Goal: Task Accomplishment & Management: Complete application form

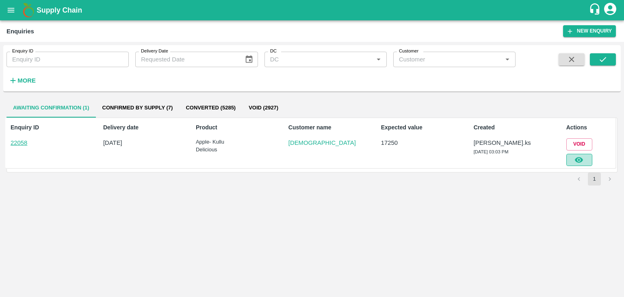
click at [573, 163] on button "button" at bounding box center [580, 160] width 26 height 12
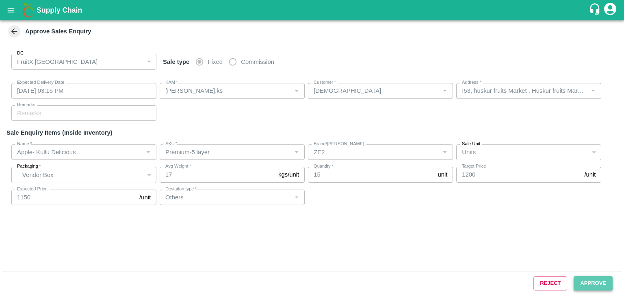
click at [580, 282] on button "Approve" at bounding box center [593, 283] width 39 height 14
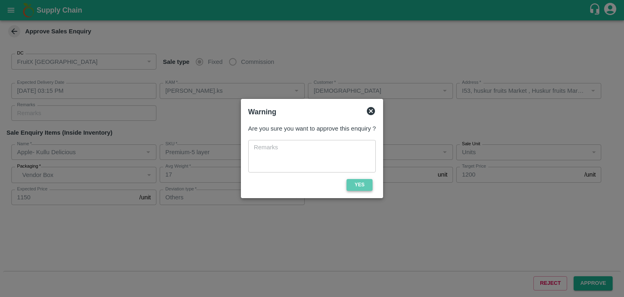
click at [362, 186] on button "Yes" at bounding box center [360, 185] width 26 height 12
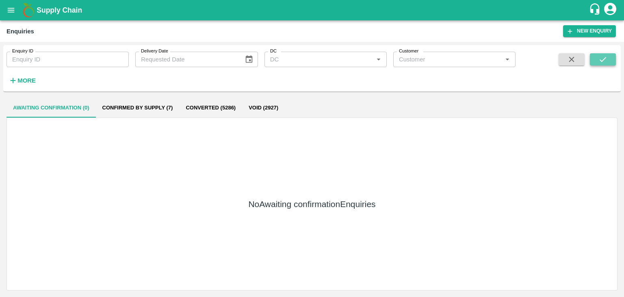
click at [602, 56] on icon "submit" at bounding box center [603, 59] width 9 height 9
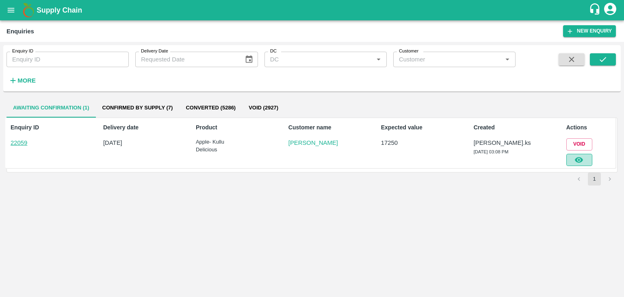
click at [580, 158] on icon "button" at bounding box center [579, 159] width 9 height 9
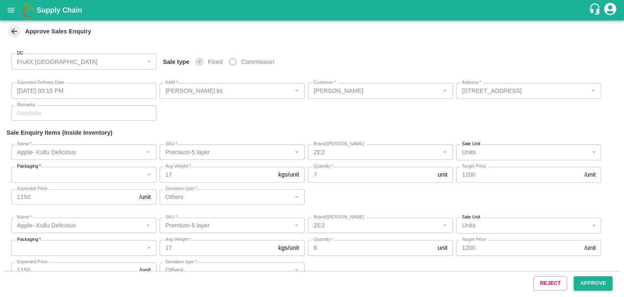
type input "[DATE] 03:15 PM"
type input "[PERSON_NAME].ks"
type input "[PERSON_NAME]"
type input "[STREET_ADDRESS]"
type input "Apple- Kullu Delicious"
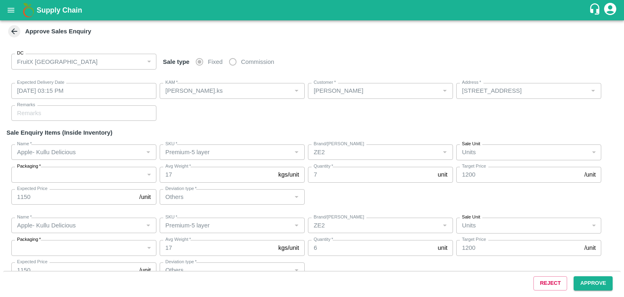
type input "Premium-5 layer"
type input "ZE2"
type input "Others"
type input "Apple- Kullu Delicious"
type input "Premium-5 layer"
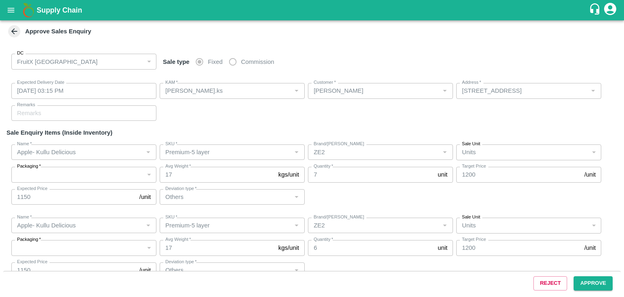
type input "ZE2"
type input "Others"
type input "Apple- Kullu Delicious"
type input "Premium-5 layer"
type input "LP VGK1"
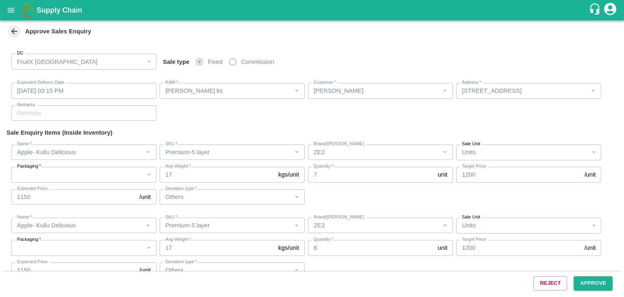
type input "Others"
click at [594, 284] on button "Approve" at bounding box center [593, 283] width 39 height 14
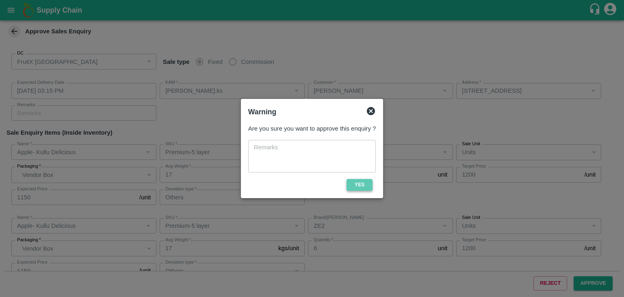
click at [357, 179] on button "Yes" at bounding box center [360, 185] width 26 height 12
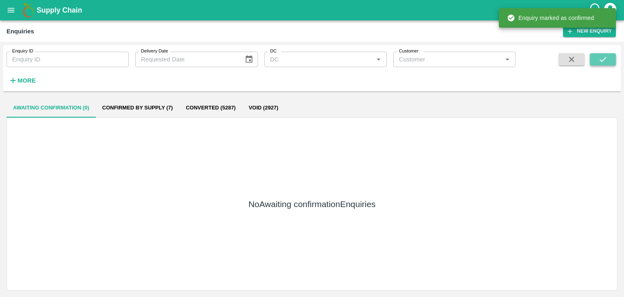
click at [597, 60] on button "submit" at bounding box center [603, 59] width 26 height 12
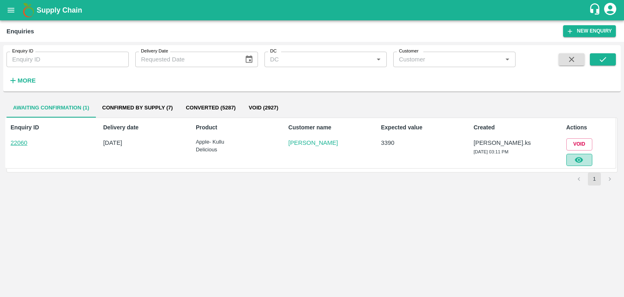
click at [571, 155] on button "button" at bounding box center [580, 160] width 26 height 12
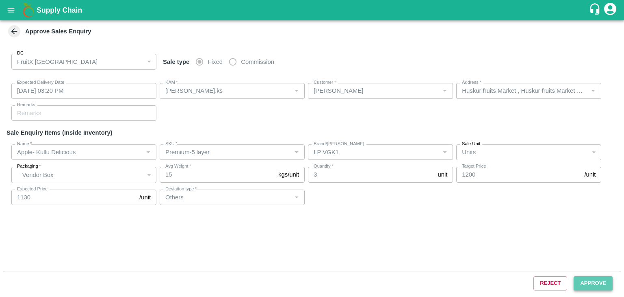
click at [602, 282] on button "Approve" at bounding box center [593, 283] width 39 height 14
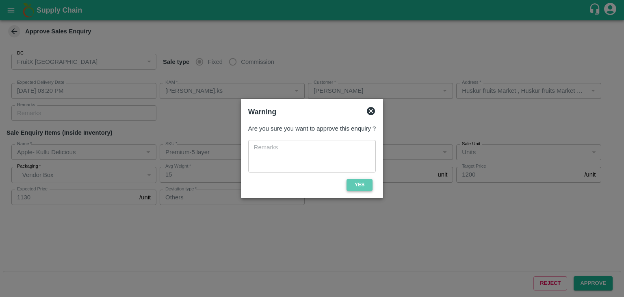
click at [361, 186] on button "Yes" at bounding box center [360, 185] width 26 height 12
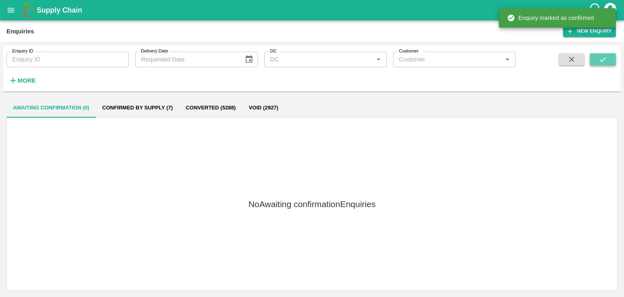
click at [597, 63] on button "submit" at bounding box center [603, 59] width 26 height 12
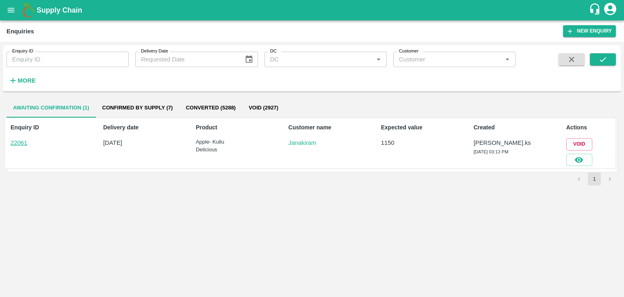
click at [584, 153] on div at bounding box center [577, 157] width 29 height 15
click at [584, 162] on icon "button" at bounding box center [579, 159] width 9 height 9
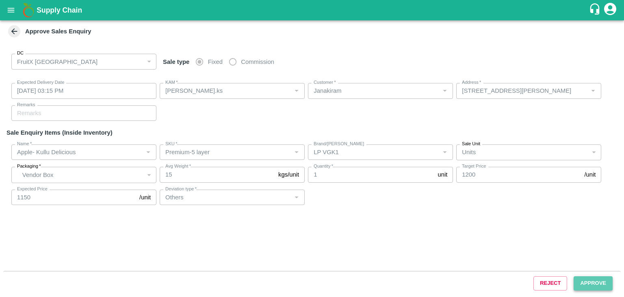
click at [589, 286] on button "Approve" at bounding box center [593, 283] width 39 height 14
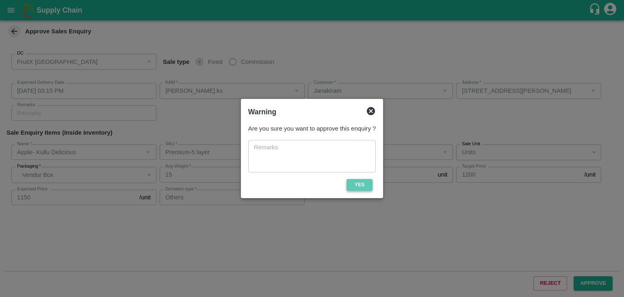
click at [354, 184] on button "Yes" at bounding box center [360, 185] width 26 height 12
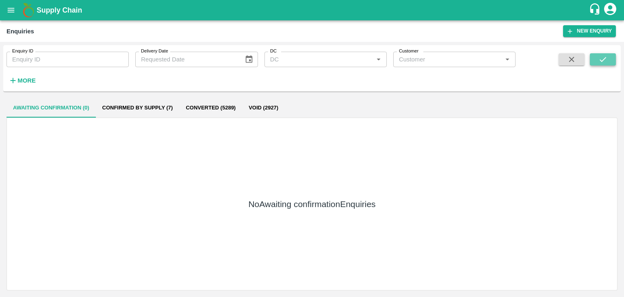
click at [599, 60] on icon "submit" at bounding box center [603, 59] width 9 height 9
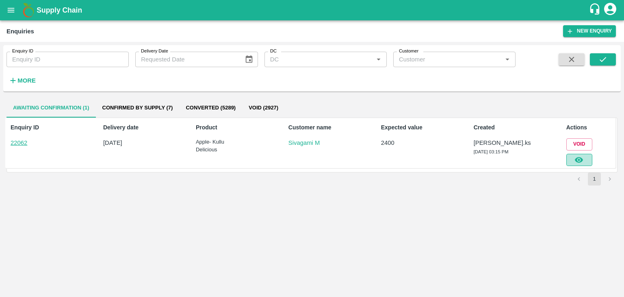
click at [578, 159] on icon "button" at bounding box center [579, 159] width 9 height 9
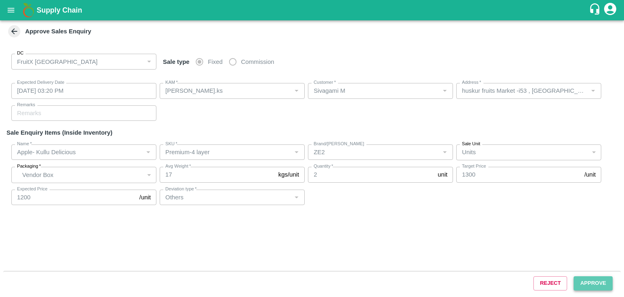
click at [598, 280] on button "Approve" at bounding box center [593, 283] width 39 height 14
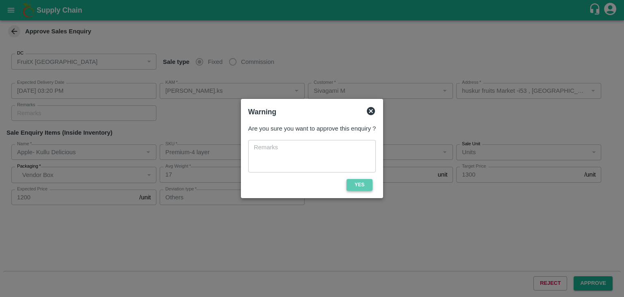
click at [356, 184] on button "Yes" at bounding box center [360, 185] width 26 height 12
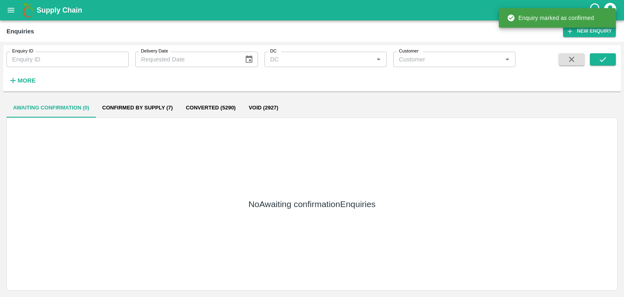
click at [596, 52] on div "Enquiry ID Enquiry ID Delivery Date Delivery Date DC DC   * Customer Customer  …" at bounding box center [312, 68] width 618 height 40
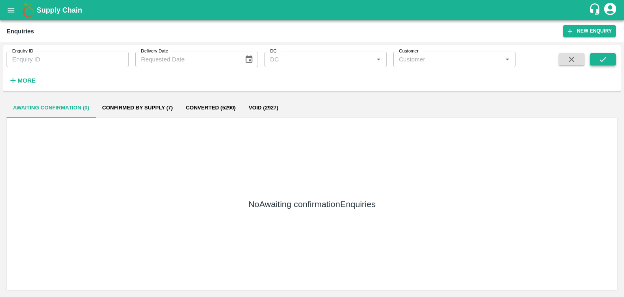
click at [597, 53] on button "submit" at bounding box center [603, 59] width 26 height 12
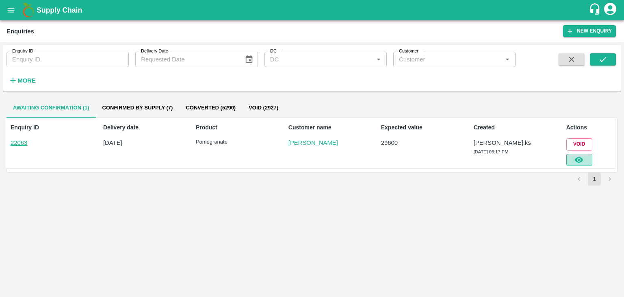
click at [580, 160] on icon "button" at bounding box center [579, 159] width 9 height 9
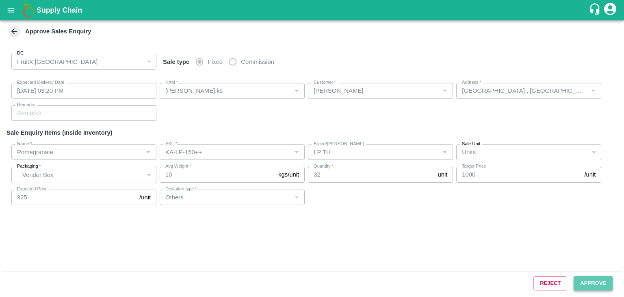
click at [594, 277] on button "Approve" at bounding box center [593, 283] width 39 height 14
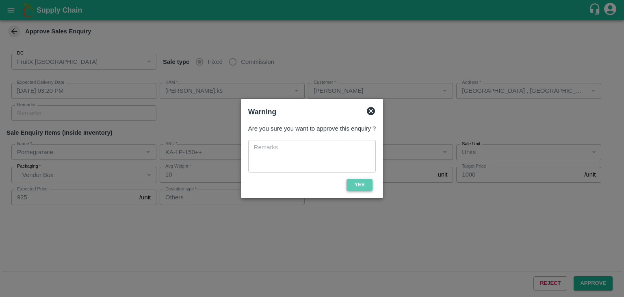
click at [366, 188] on button "Yes" at bounding box center [360, 185] width 26 height 12
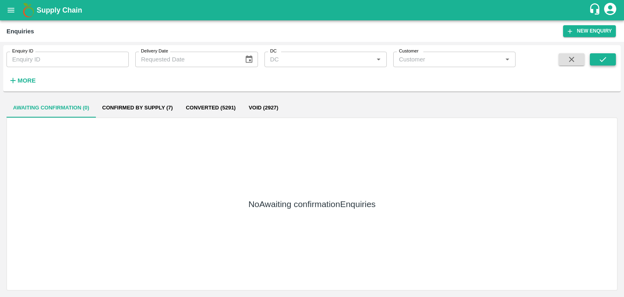
click at [613, 60] on button "submit" at bounding box center [603, 59] width 26 height 12
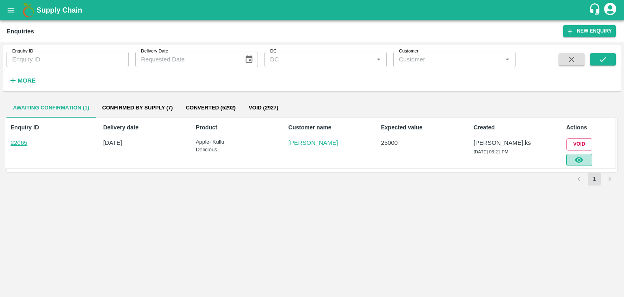
click at [581, 161] on icon "button" at bounding box center [579, 160] width 8 height 6
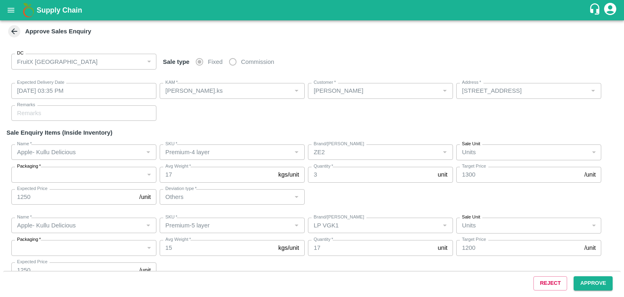
type input "[DATE] 03:35 PM"
type input "[PERSON_NAME].ks"
type input "[PERSON_NAME]"
type input "[STREET_ADDRESS]"
type input "Apple- Kullu Delicious"
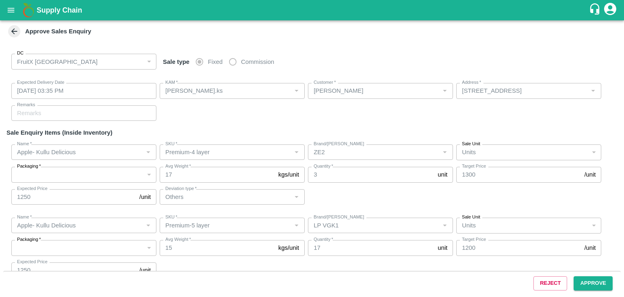
type input "Premium-4 layer"
type input "ZE2"
type input "Others"
type input "Apple- Kullu Delicious"
type input "Premium-5 layer"
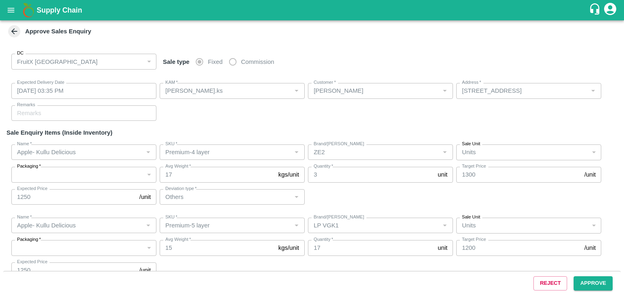
type input "LP VGK1"
drag, startPoint x: 608, startPoint y: 293, endPoint x: 604, endPoint y: 288, distance: 6.2
click at [604, 288] on div "Reject Approve" at bounding box center [312, 283] width 618 height 24
click at [604, 288] on button "Approve" at bounding box center [593, 283] width 39 height 14
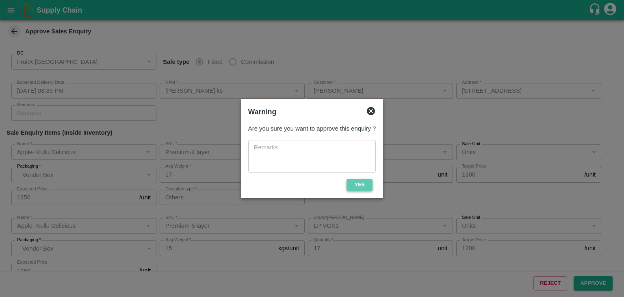
click at [362, 183] on button "Yes" at bounding box center [360, 185] width 26 height 12
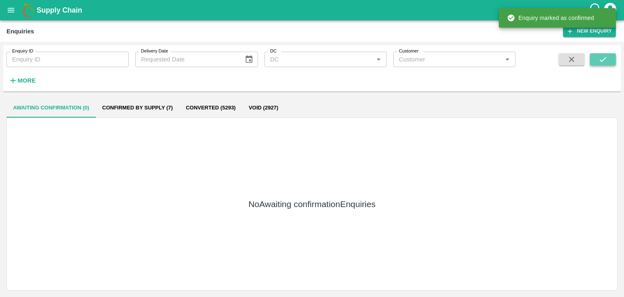
click at [603, 58] on icon "submit" at bounding box center [603, 59] width 9 height 9
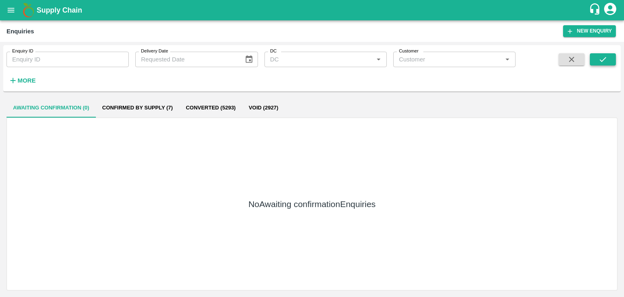
click at [610, 61] on button "submit" at bounding box center [603, 59] width 26 height 12
click at [611, 55] on button "submit" at bounding box center [603, 59] width 26 height 12
click at [609, 55] on button "submit" at bounding box center [603, 59] width 26 height 12
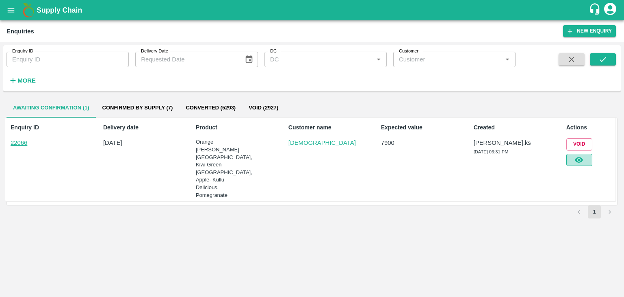
click at [579, 163] on icon "button" at bounding box center [579, 159] width 9 height 9
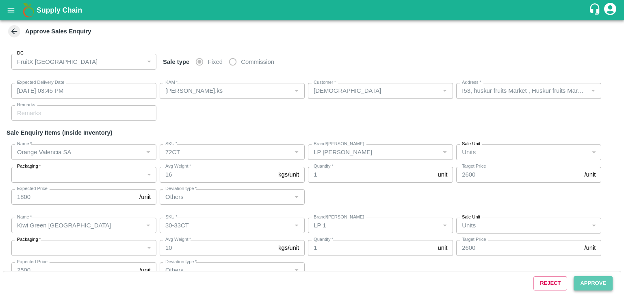
click at [595, 289] on button "Approve" at bounding box center [593, 283] width 39 height 14
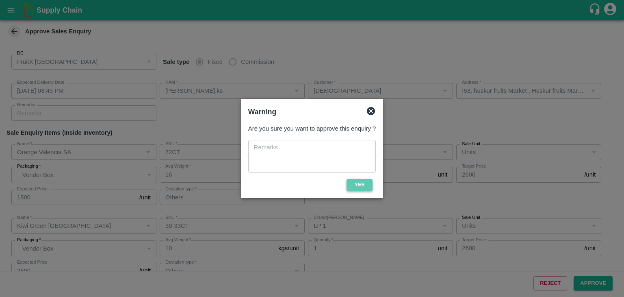
click at [359, 184] on button "Yes" at bounding box center [360, 185] width 26 height 12
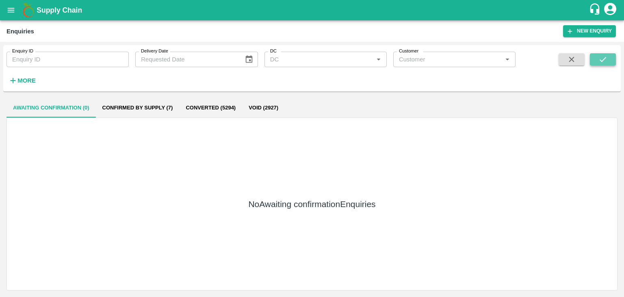
click at [595, 61] on button "submit" at bounding box center [603, 59] width 26 height 12
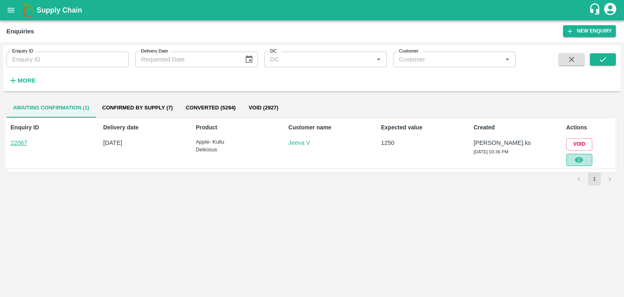
click at [582, 158] on icon "button" at bounding box center [579, 160] width 8 height 6
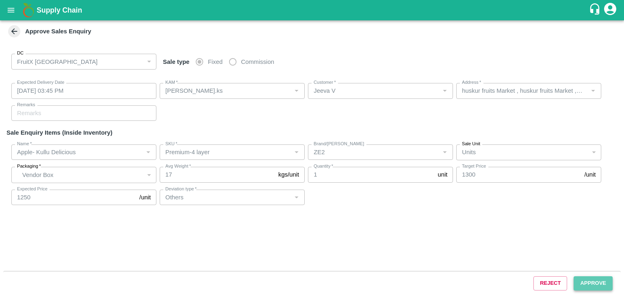
click at [583, 281] on button "Approve" at bounding box center [593, 283] width 39 height 14
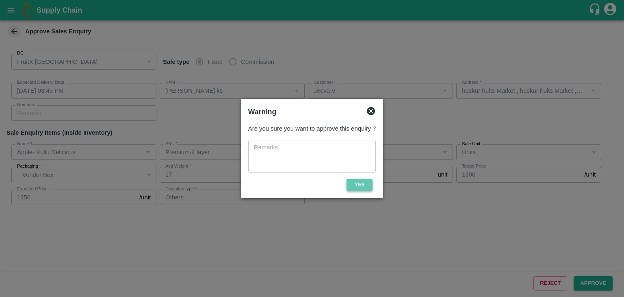
click at [356, 184] on button "Yes" at bounding box center [360, 185] width 26 height 12
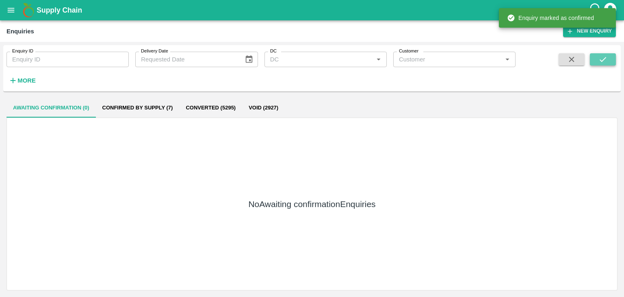
click at [600, 59] on icon "submit" at bounding box center [603, 59] width 9 height 9
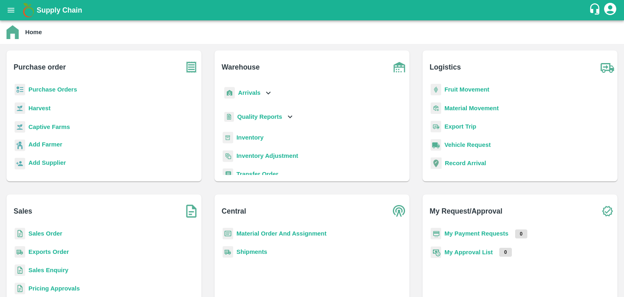
click at [55, 269] on b "Sales Enquiry" at bounding box center [48, 270] width 40 height 7
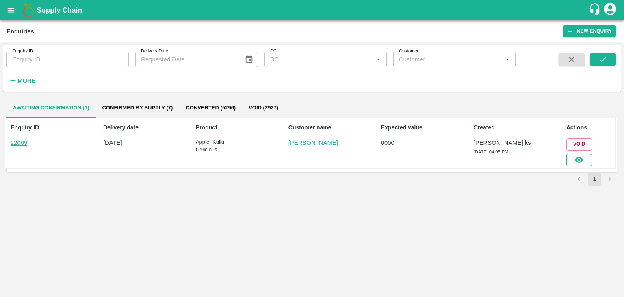
click at [572, 160] on button "button" at bounding box center [580, 160] width 26 height 12
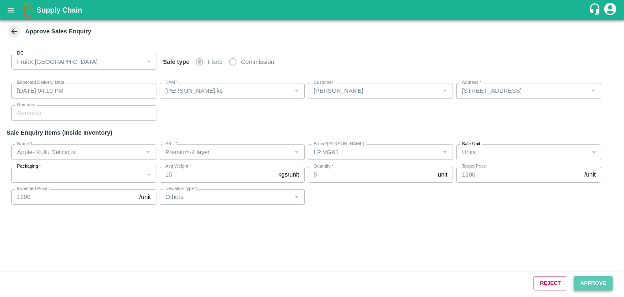
click at [583, 284] on button "Approve" at bounding box center [593, 283] width 39 height 14
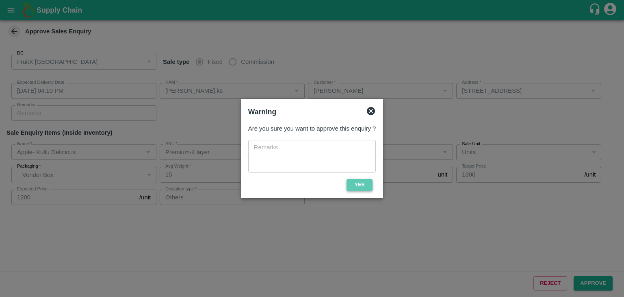
click at [364, 182] on button "Yes" at bounding box center [360, 185] width 26 height 12
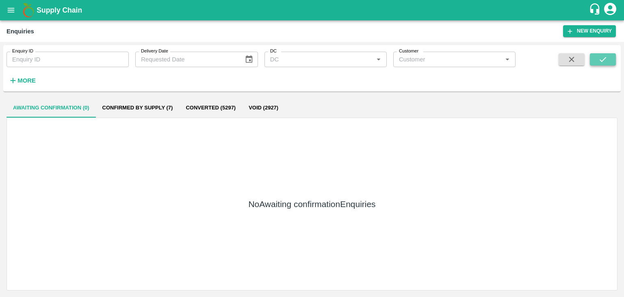
click at [599, 57] on icon "submit" at bounding box center [603, 59] width 9 height 9
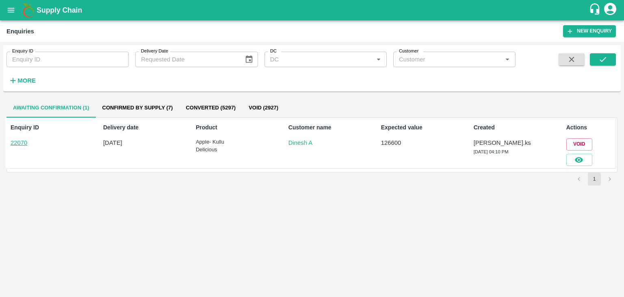
click at [566, 154] on div at bounding box center [577, 157] width 29 height 15
click at [569, 155] on button "button" at bounding box center [580, 160] width 26 height 12
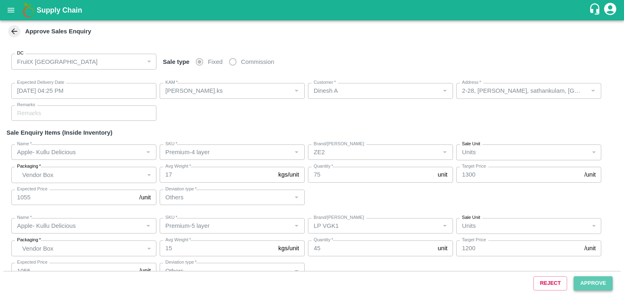
click at [590, 284] on button "Approve" at bounding box center [593, 283] width 39 height 14
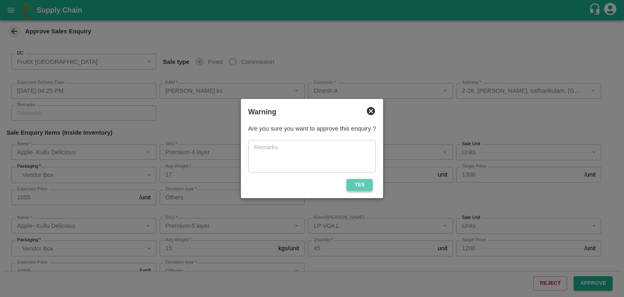
click at [361, 182] on button "Yes" at bounding box center [360, 185] width 26 height 12
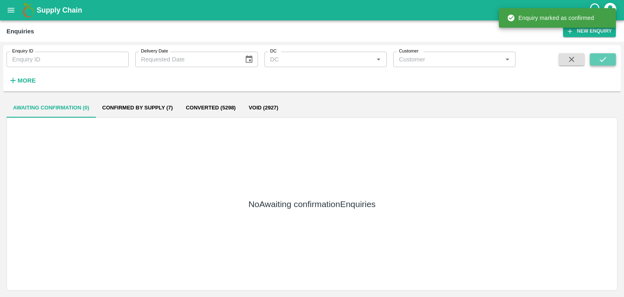
click at [606, 62] on icon "submit" at bounding box center [603, 59] width 9 height 9
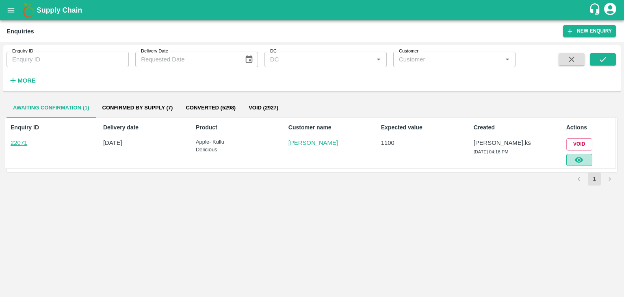
click at [575, 163] on icon "button" at bounding box center [579, 159] width 9 height 9
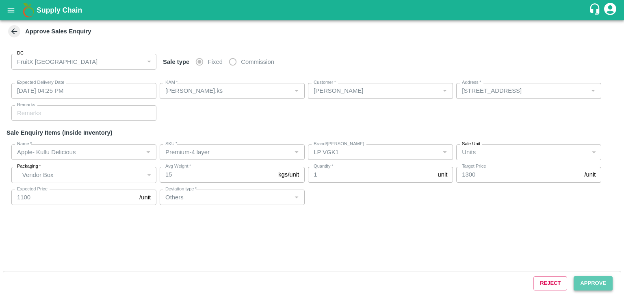
click at [588, 286] on button "Approve" at bounding box center [593, 283] width 39 height 14
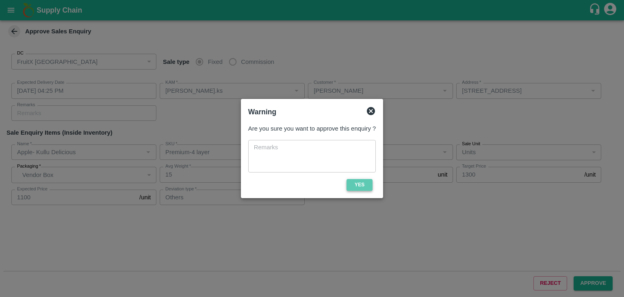
click at [352, 187] on button "Yes" at bounding box center [360, 185] width 26 height 12
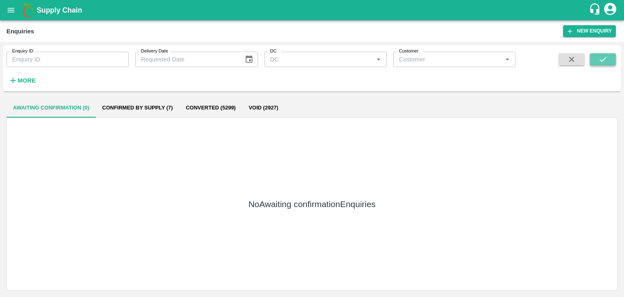
click at [597, 56] on button "submit" at bounding box center [603, 59] width 26 height 12
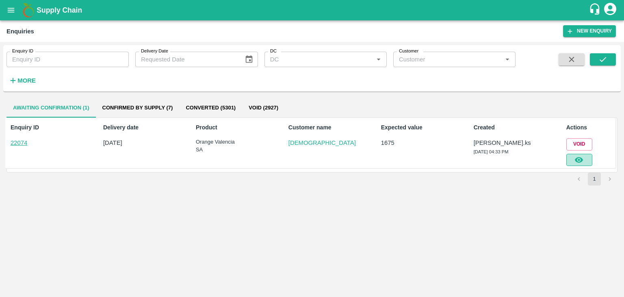
click at [577, 160] on icon "button" at bounding box center [579, 160] width 8 height 6
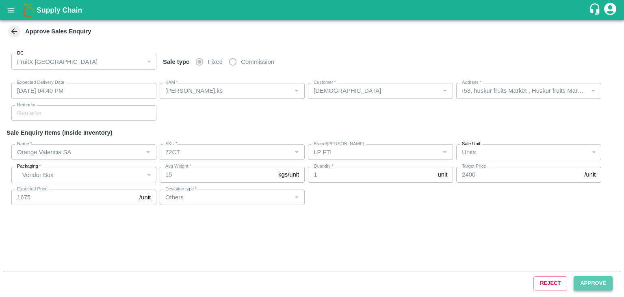
click at [594, 289] on button "Approve" at bounding box center [593, 283] width 39 height 14
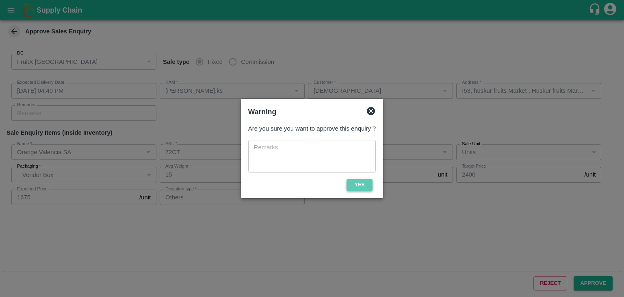
click at [350, 179] on button "Yes" at bounding box center [360, 185] width 26 height 12
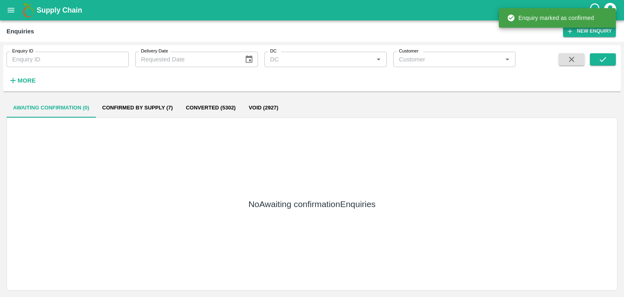
click at [603, 52] on div "Enquiry ID Enquiry ID Delivery Date Delivery Date DC DC   * Customer Customer  …" at bounding box center [312, 68] width 618 height 40
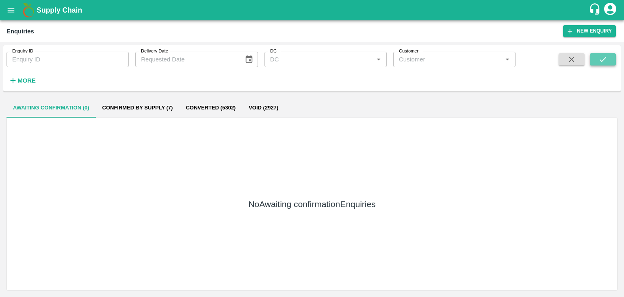
click at [600, 57] on icon "submit" at bounding box center [603, 59] width 9 height 9
